Goal: Information Seeking & Learning: Learn about a topic

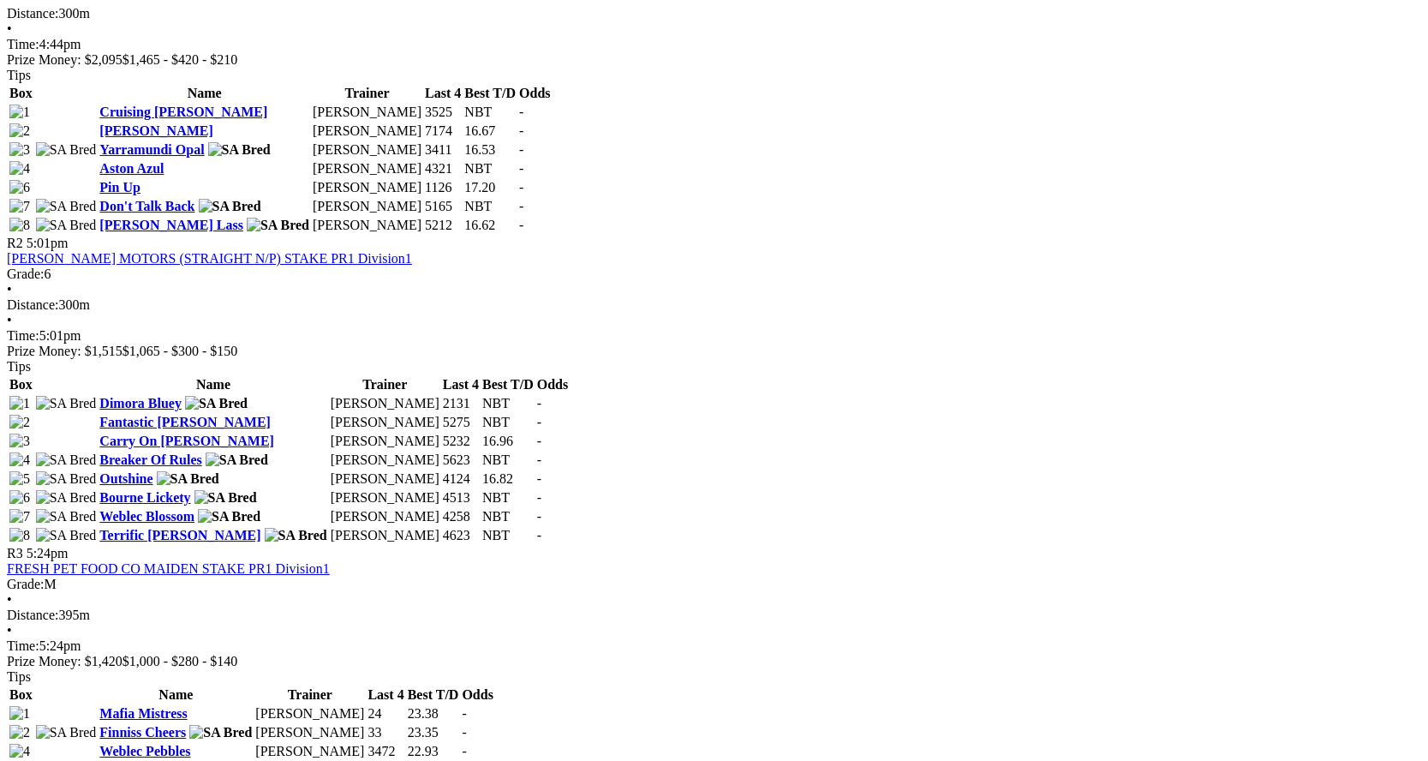
scroll to position [942, 0]
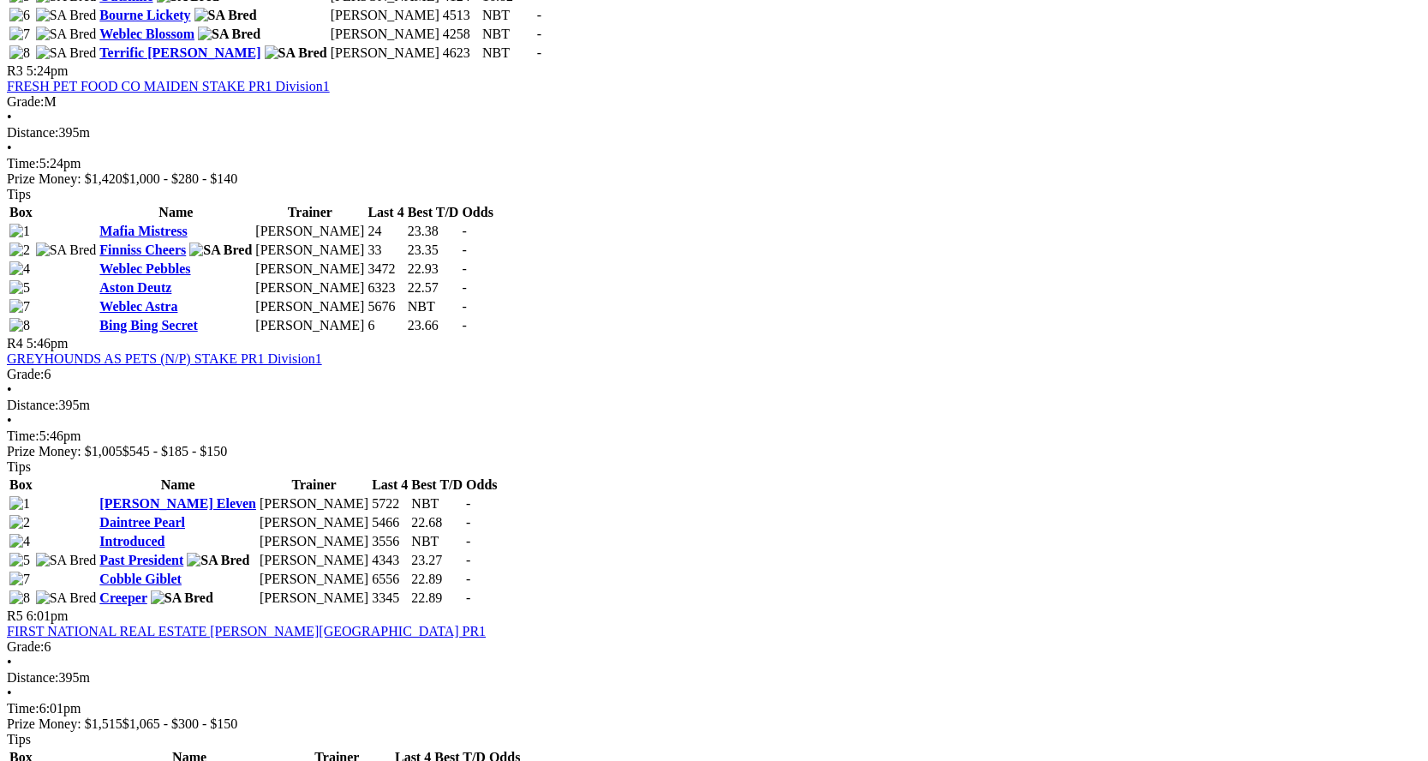
scroll to position [1371, 0]
